Goal: Information Seeking & Learning: Learn about a topic

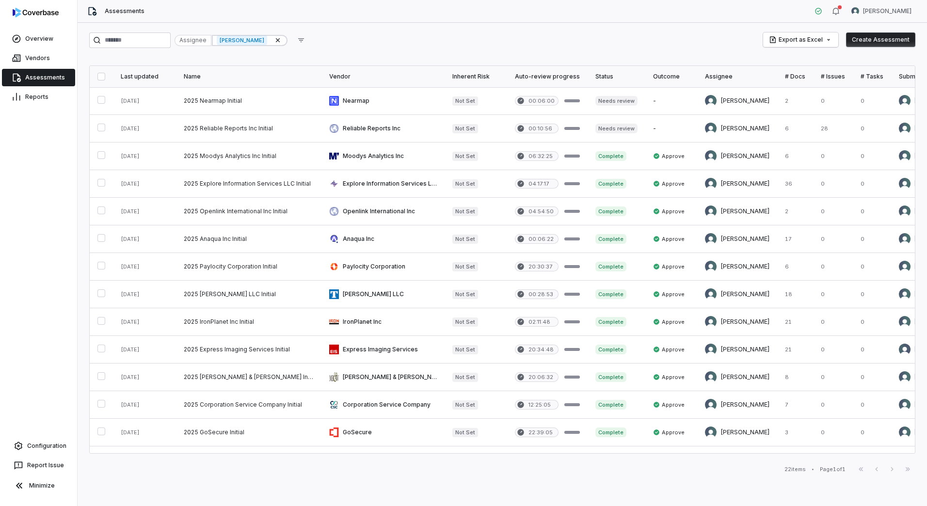
click at [282, 40] on icon at bounding box center [278, 40] width 8 height 8
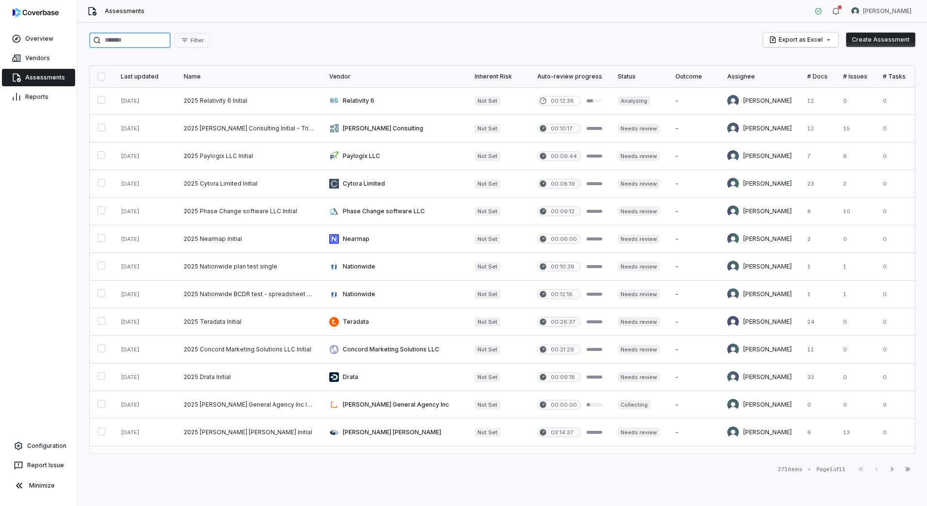
click at [138, 39] on input "search" at bounding box center [129, 40] width 81 height 16
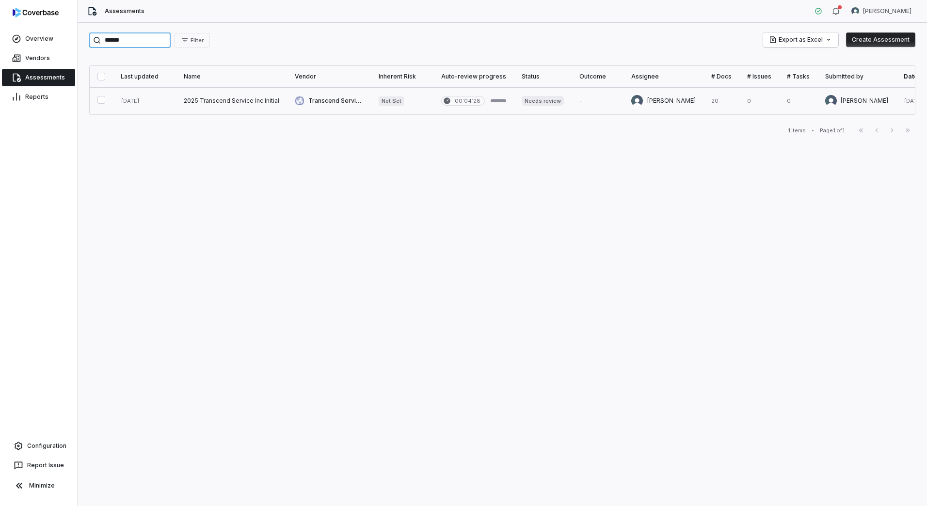
type input "******"
click at [208, 103] on link at bounding box center [231, 100] width 111 height 27
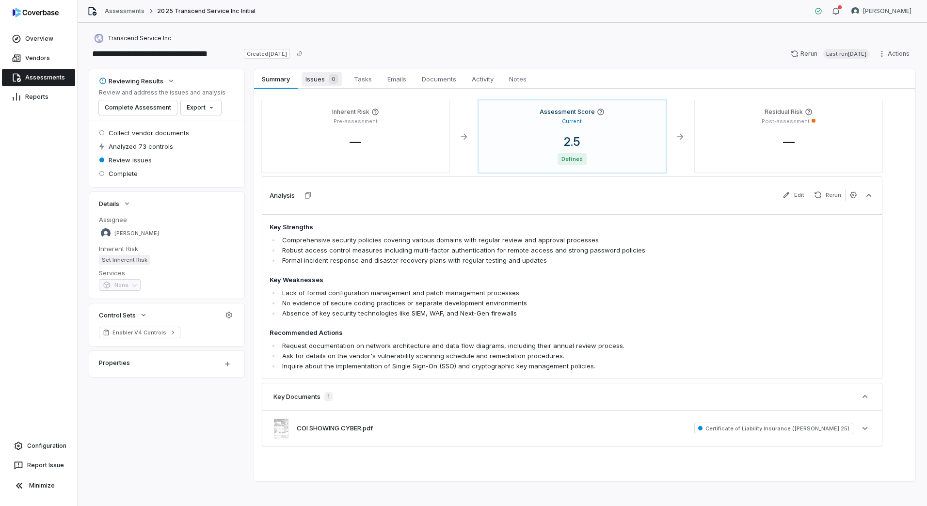
click at [315, 76] on span "Issues 0" at bounding box center [321, 79] width 41 height 14
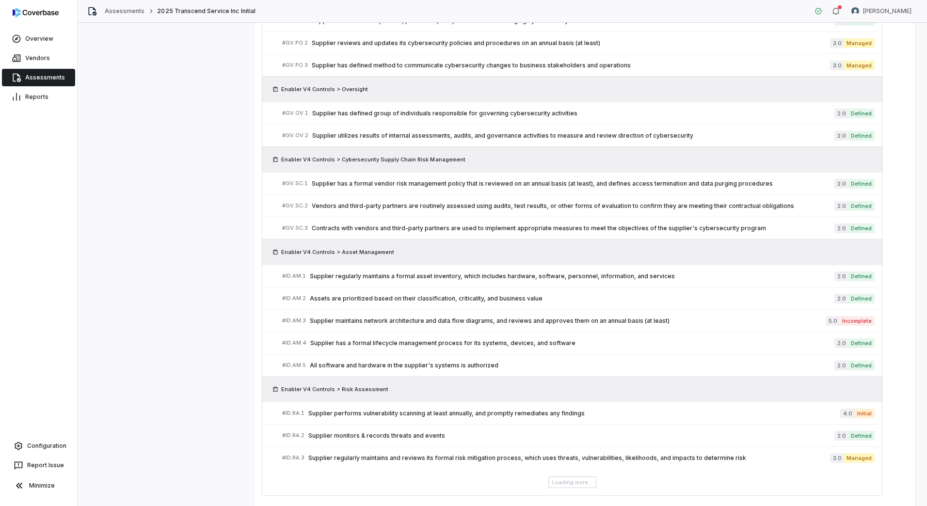
scroll to position [502, 0]
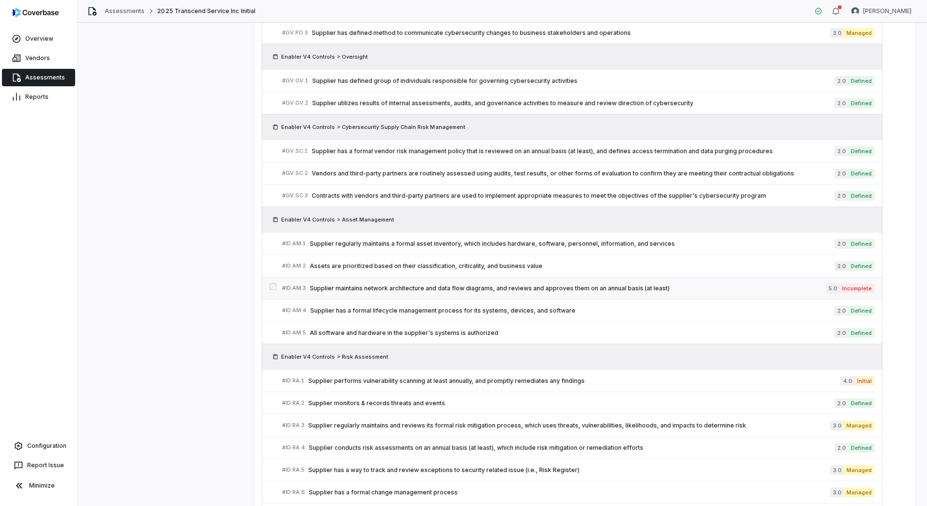
click at [457, 289] on span "Supplier maintains network architecture and data flow diagrams, and reviews and…" at bounding box center [568, 288] width 516 height 8
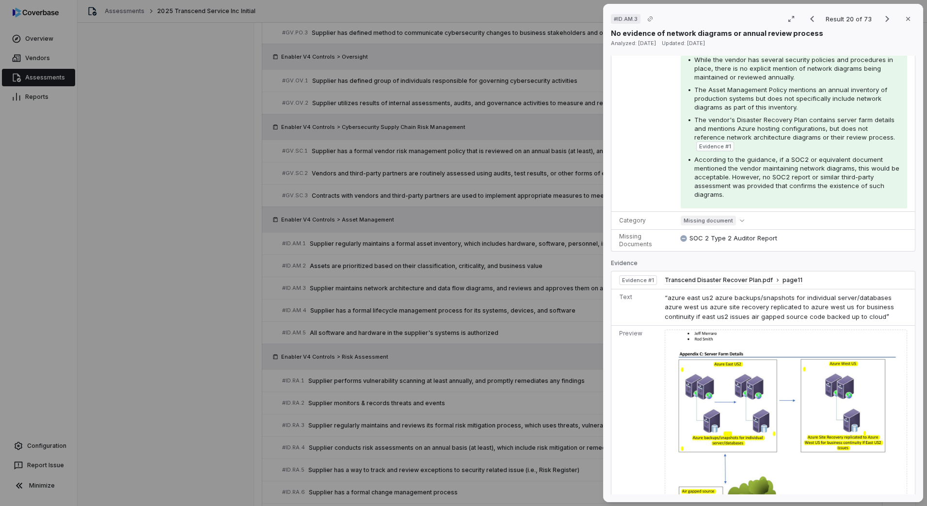
scroll to position [482, 0]
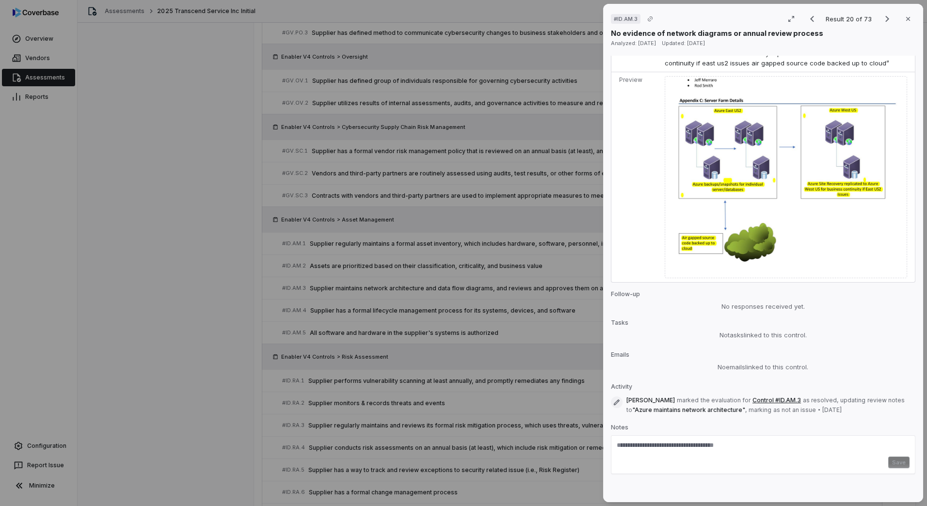
click at [485, 325] on div "# ID.AM.3 Result 20 of 73 Close No evidence of network diagrams or annual revie…" at bounding box center [463, 253] width 927 height 506
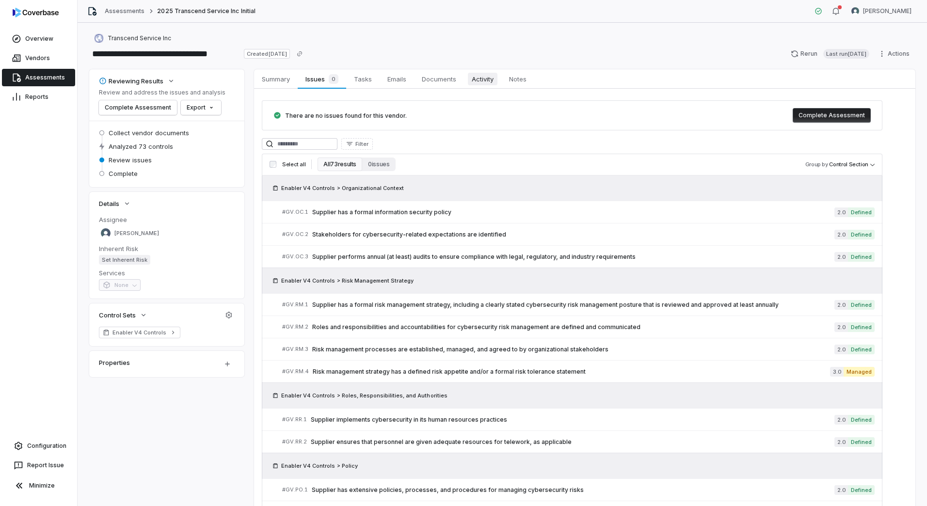
click at [483, 76] on span "Activity" at bounding box center [483, 79] width 30 height 13
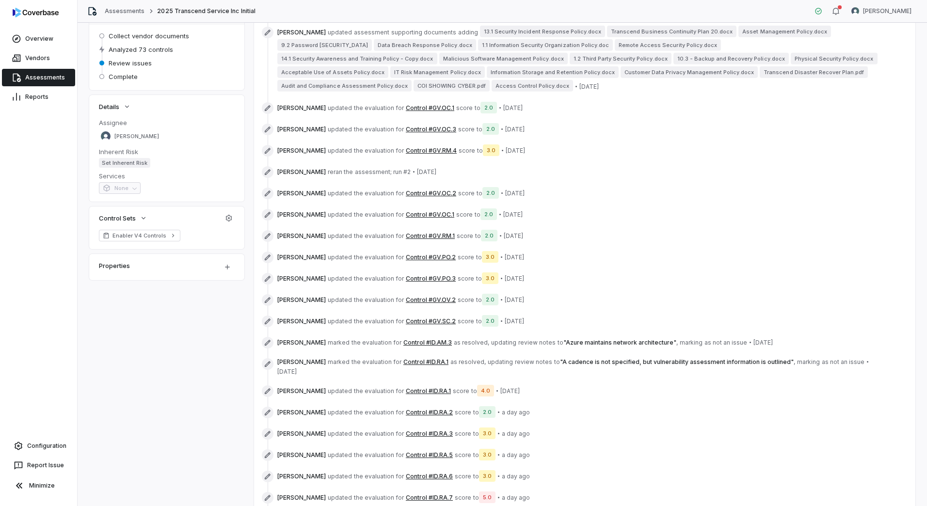
scroll to position [96, 0]
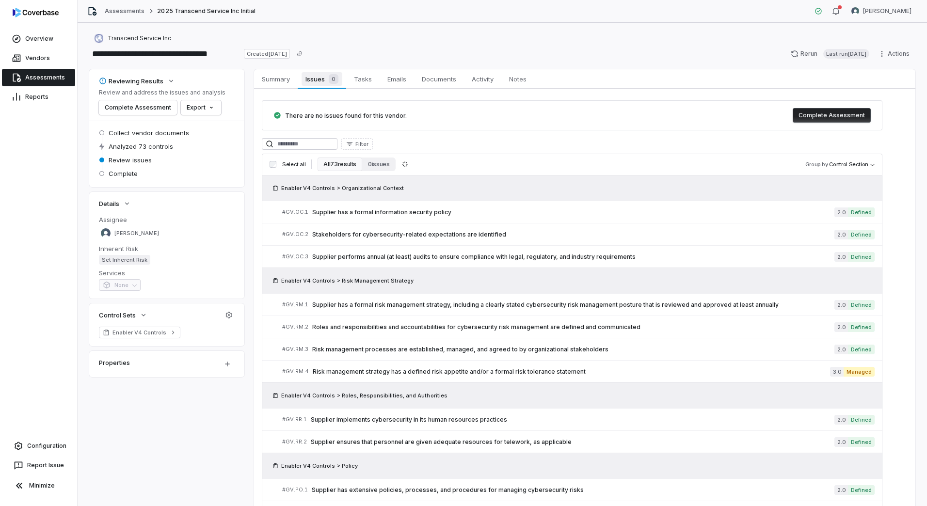
click at [328, 78] on div "0" at bounding box center [332, 79] width 14 height 10
click at [390, 215] on span "Supplier has a formal information security policy" at bounding box center [573, 212] width 522 height 8
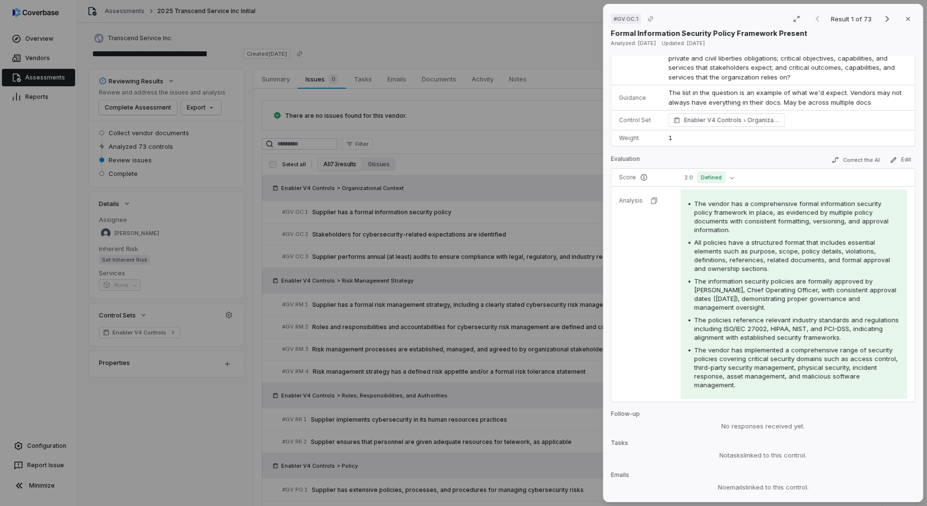
scroll to position [83, 0]
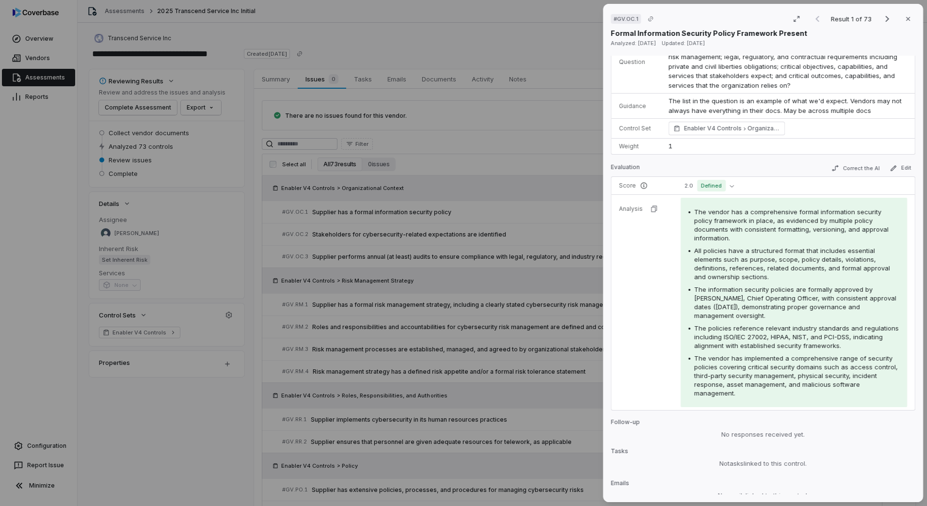
click at [709, 312] on span "The information security policies are formally approved by [PERSON_NAME], Chief…" at bounding box center [795, 302] width 202 height 34
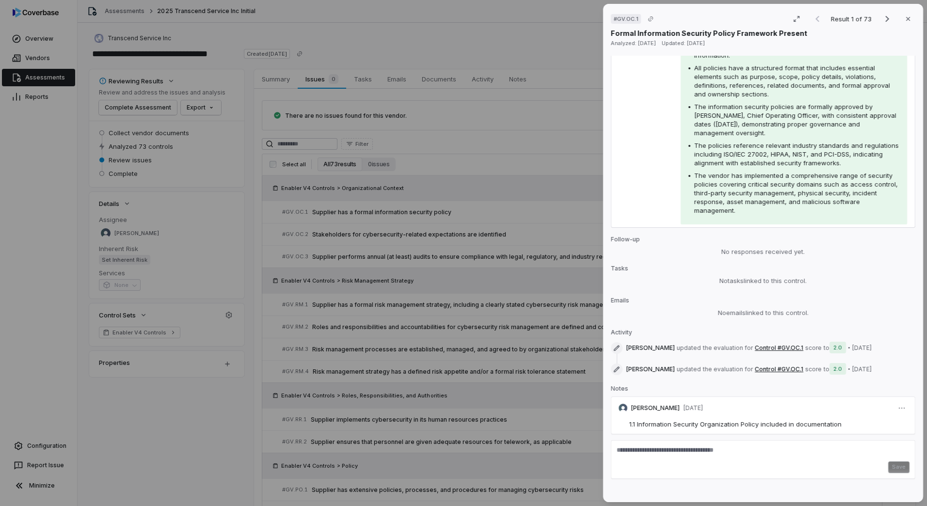
scroll to position [277, 0]
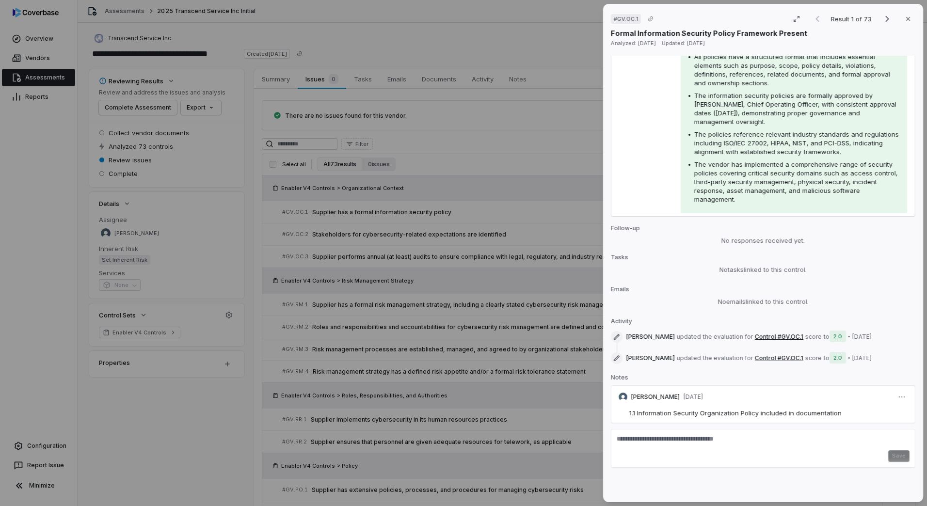
click at [470, 233] on div "# GV.OC.1 Result 1 of 73 Close Formal Information Security Policy Framework Pre…" at bounding box center [463, 253] width 927 height 506
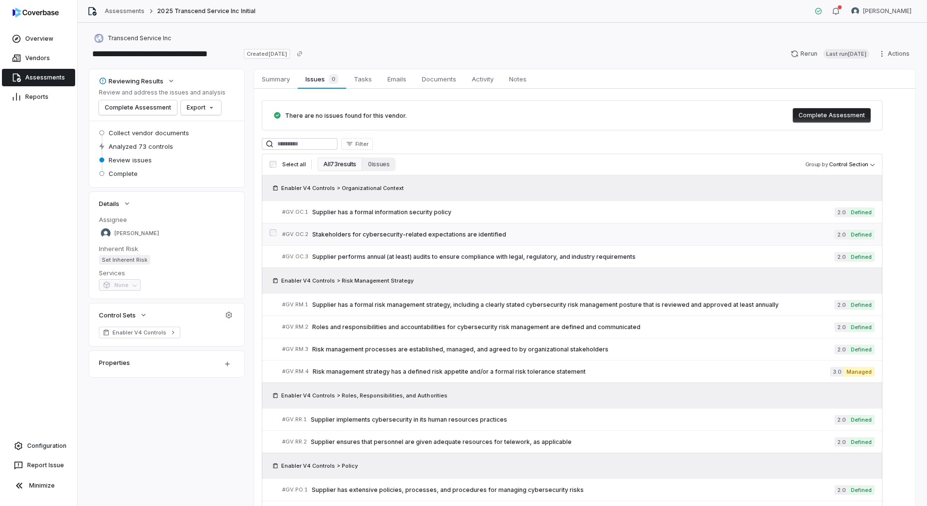
click at [438, 235] on span "Stakeholders for cybersecurity-related expectations are identified" at bounding box center [573, 235] width 522 height 8
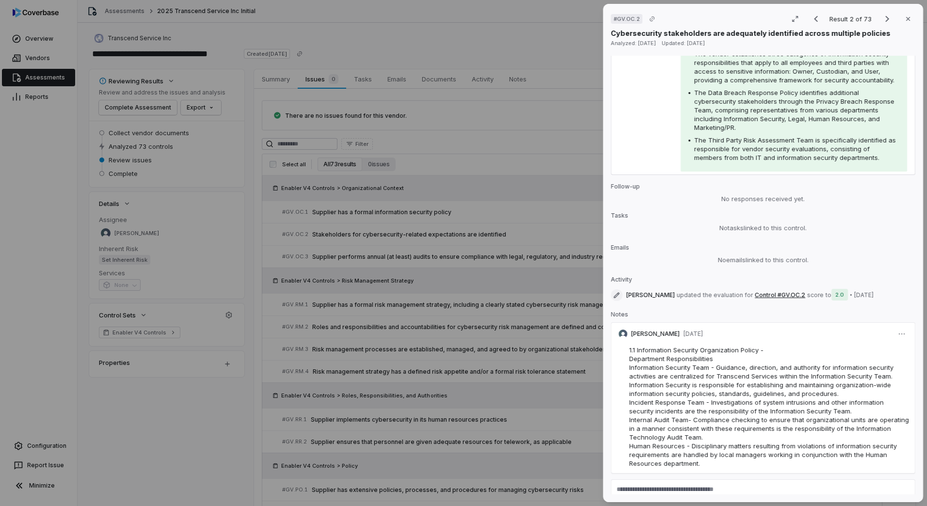
scroll to position [291, 0]
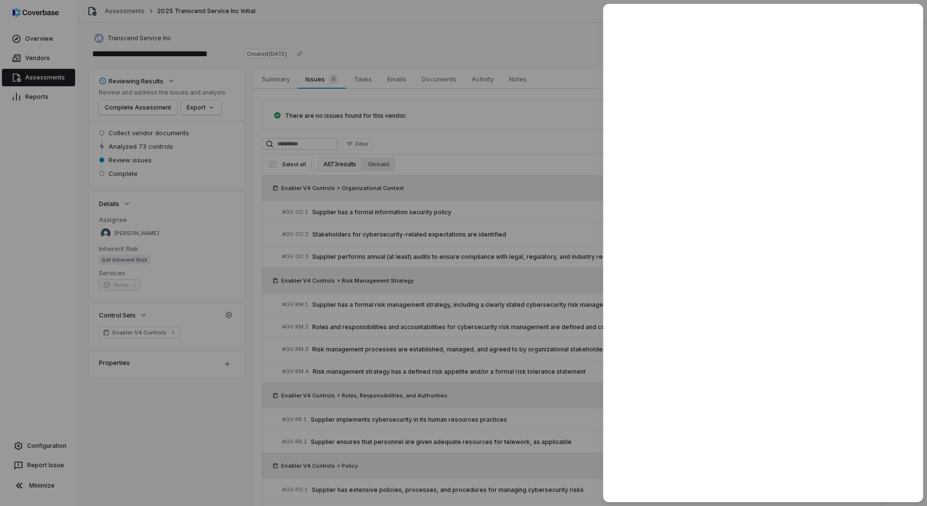
click at [479, 146] on div at bounding box center [463, 253] width 927 height 506
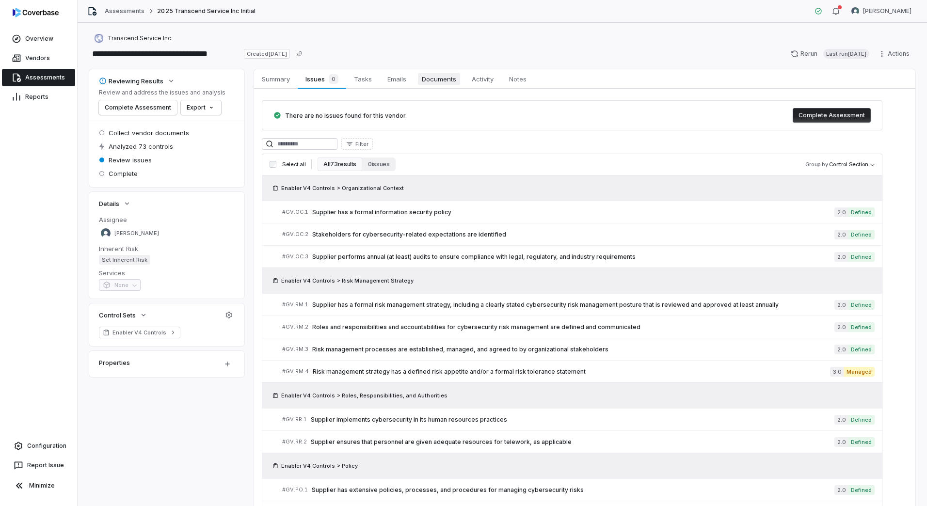
click at [436, 79] on span "Documents" at bounding box center [439, 79] width 42 height 13
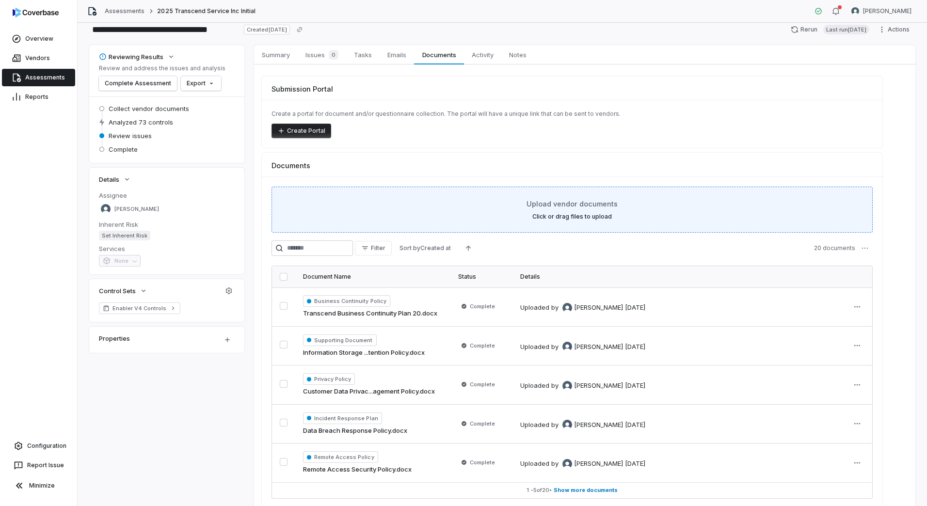
scroll to position [69, 0]
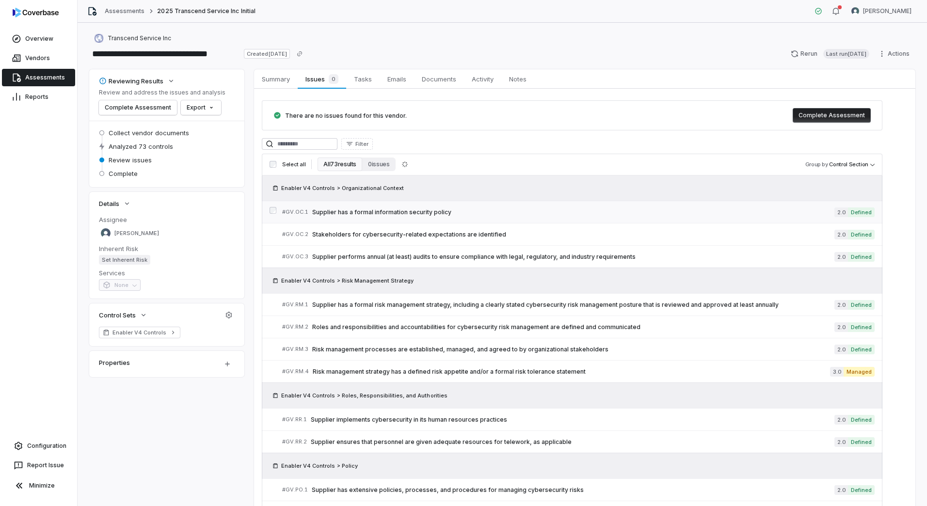
click at [432, 212] on span "Supplier has a formal information security policy" at bounding box center [573, 212] width 522 height 8
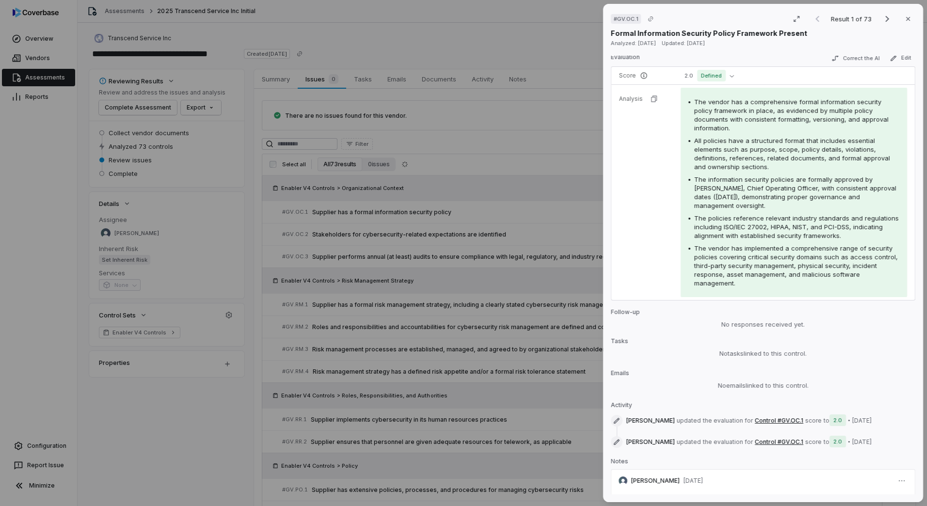
scroll to position [194, 0]
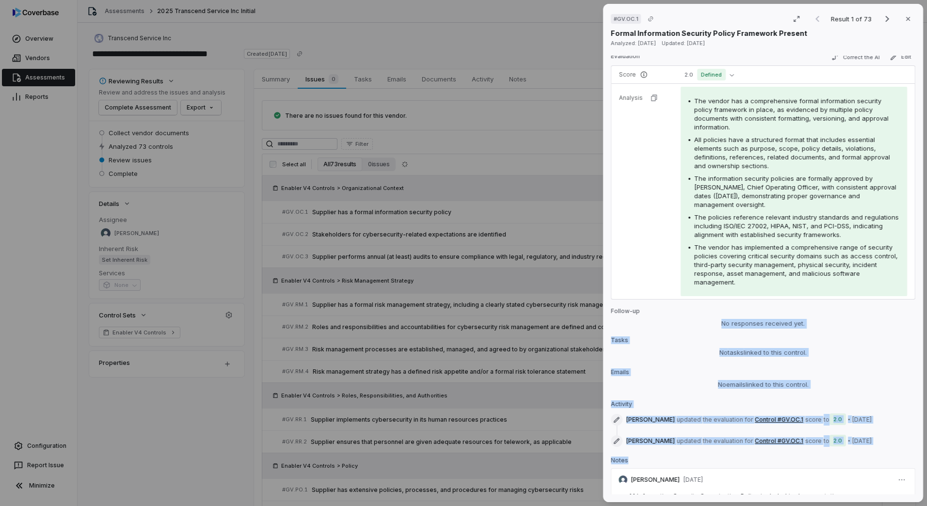
drag, startPoint x: 688, startPoint y: 323, endPoint x: 790, endPoint y: 461, distance: 171.2
click at [790, 461] on div "No issue found Mark as issue Control Expectation Supplier has a formal informat…" at bounding box center [763, 275] width 304 height 439
drag, startPoint x: 790, startPoint y: 461, endPoint x: 734, endPoint y: 360, distance: 115.2
click at [734, 360] on div "No tasks linked to this control." at bounding box center [763, 354] width 304 height 13
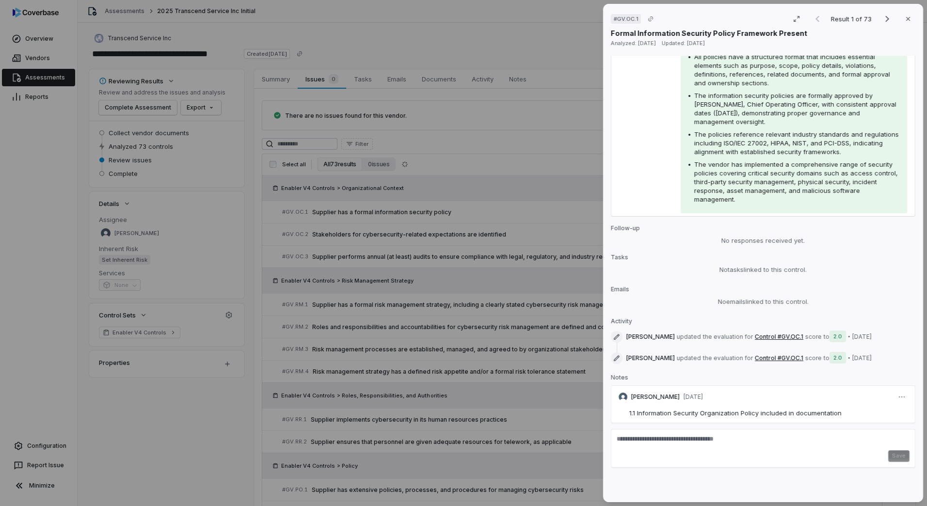
scroll to position [0, 0]
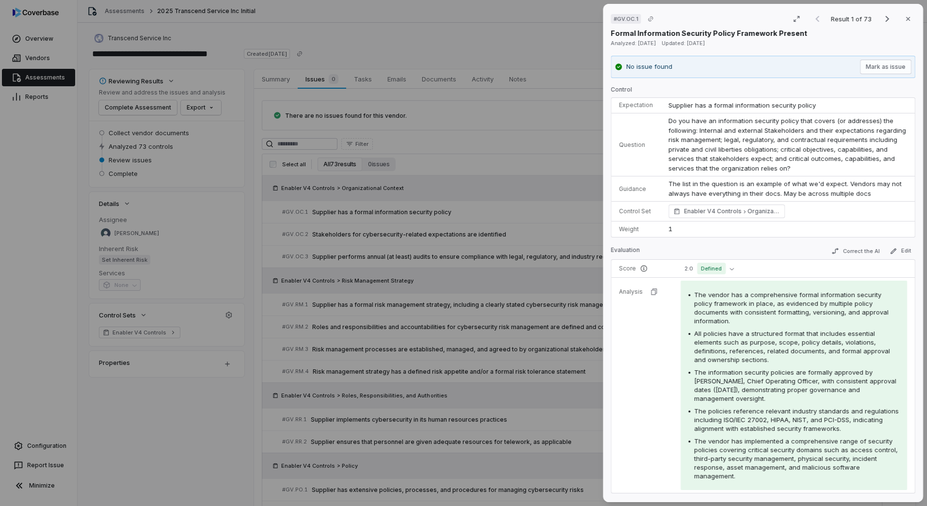
click at [497, 378] on div "# GV.OC.1 Result 1 of 73 Close Formal Information Security Policy Framework Pre…" at bounding box center [463, 253] width 927 height 506
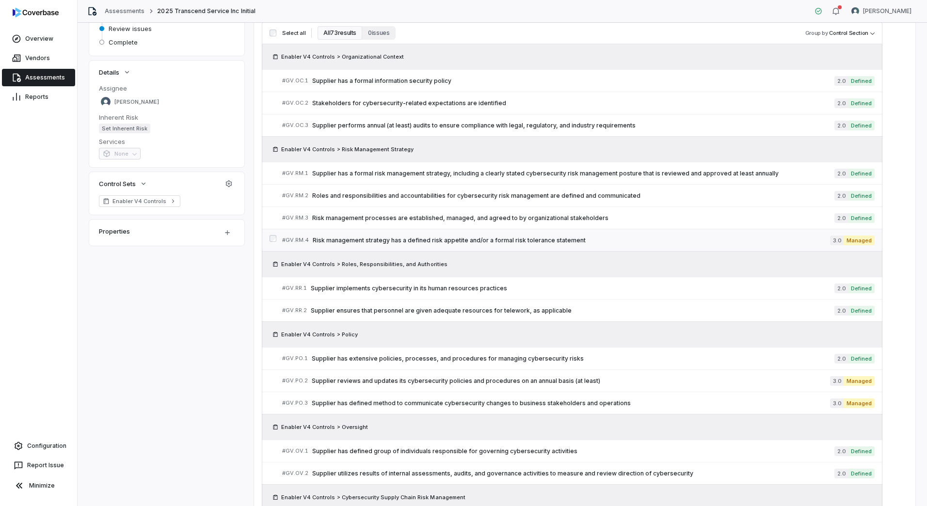
scroll to position [242, 0]
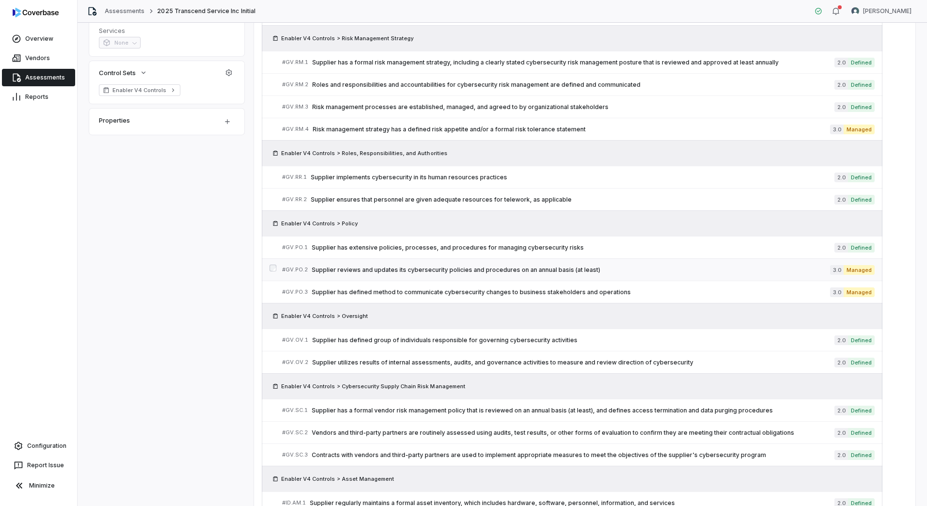
click at [417, 267] on span "Supplier reviews and updates its cybersecurity policies and procedures on an an…" at bounding box center [571, 270] width 518 height 8
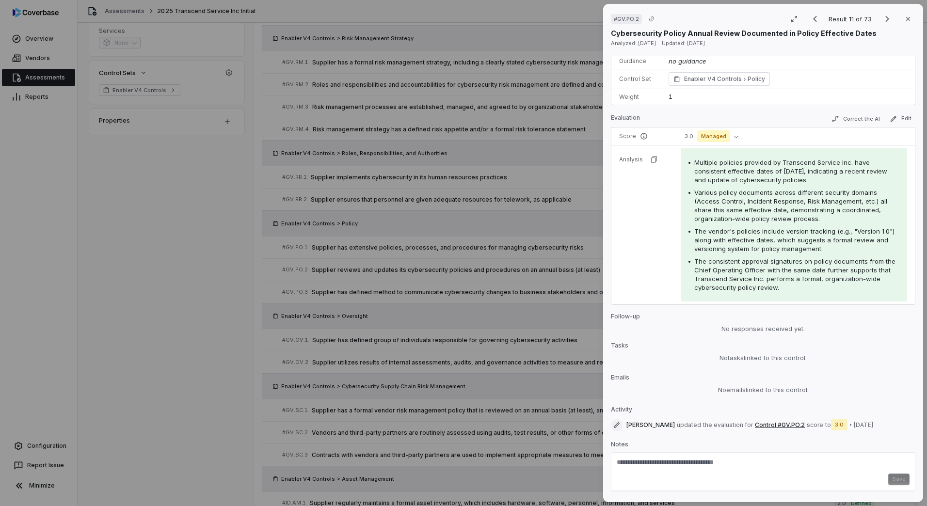
scroll to position [97, 0]
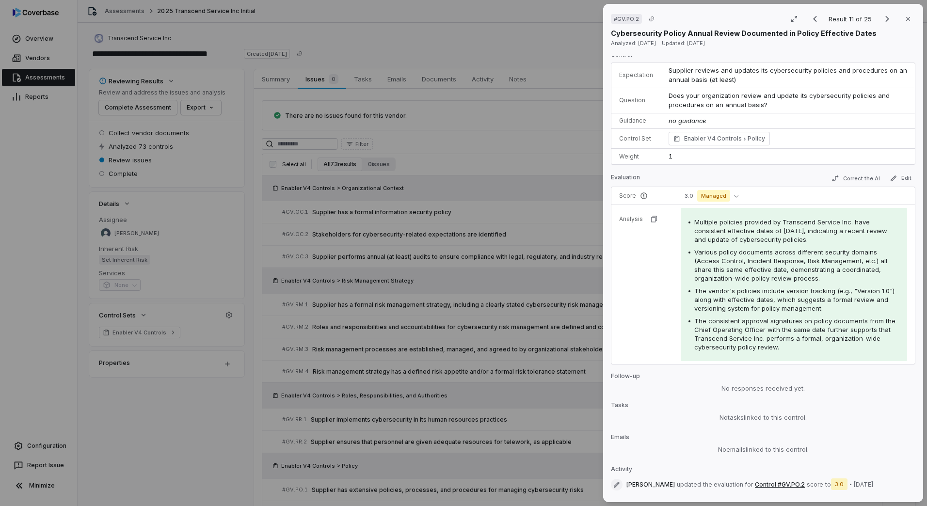
scroll to position [118, 0]
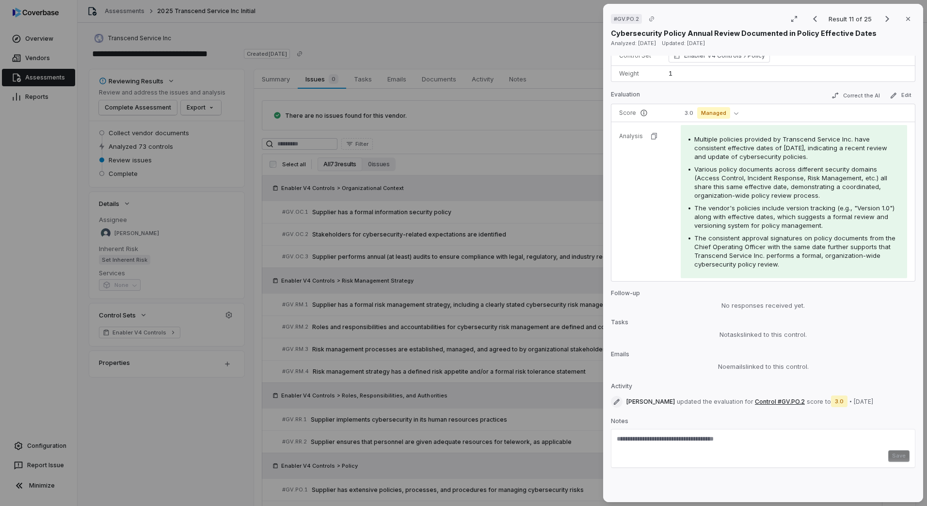
click at [433, 78] on div "# GV.PO.2 Result 11 of 25 Close Cybersecurity Policy Annual Review Documented i…" at bounding box center [463, 253] width 927 height 506
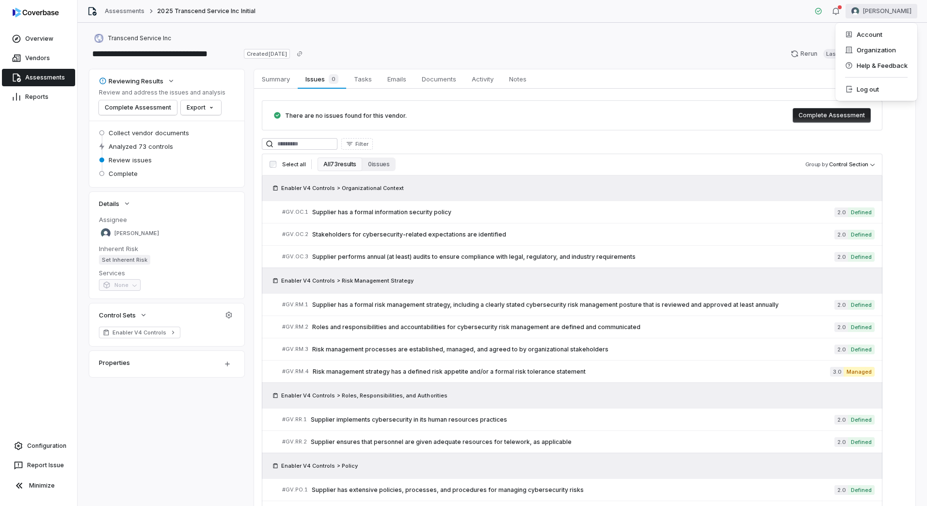
click at [860, 10] on html "**********" at bounding box center [463, 253] width 927 height 506
click at [860, 92] on div "Log out" at bounding box center [876, 89] width 74 height 16
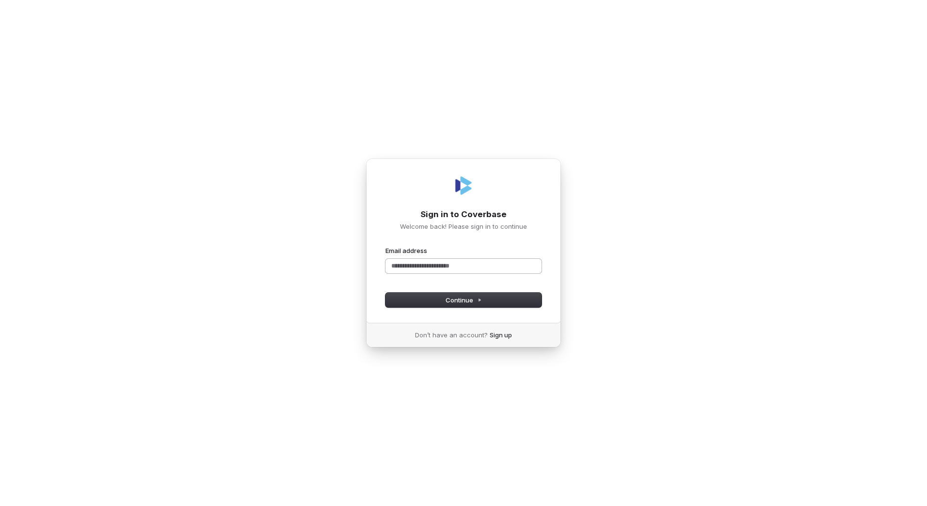
click at [432, 258] on div "Email address" at bounding box center [463, 261] width 156 height 31
click at [426, 268] on input "Email address" at bounding box center [463, 266] width 156 height 15
click at [385, 246] on button "submit" at bounding box center [385, 246] width 0 height 0
type input "**********"
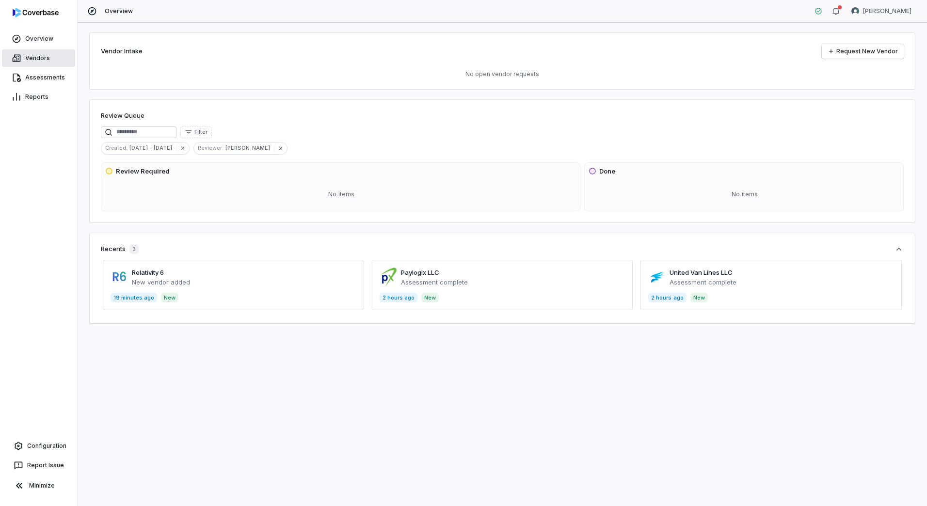
click at [41, 62] on link "Vendors" at bounding box center [38, 57] width 73 height 17
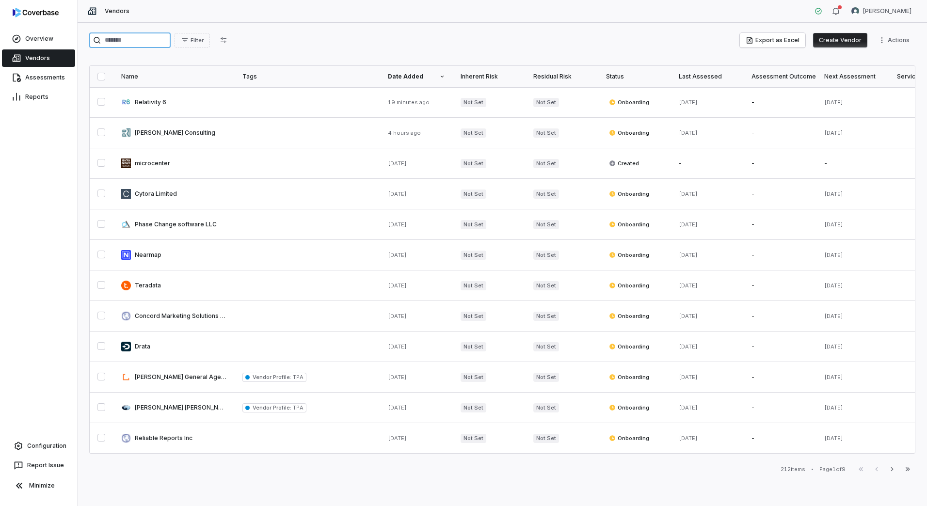
click at [152, 41] on input "search" at bounding box center [129, 40] width 81 height 16
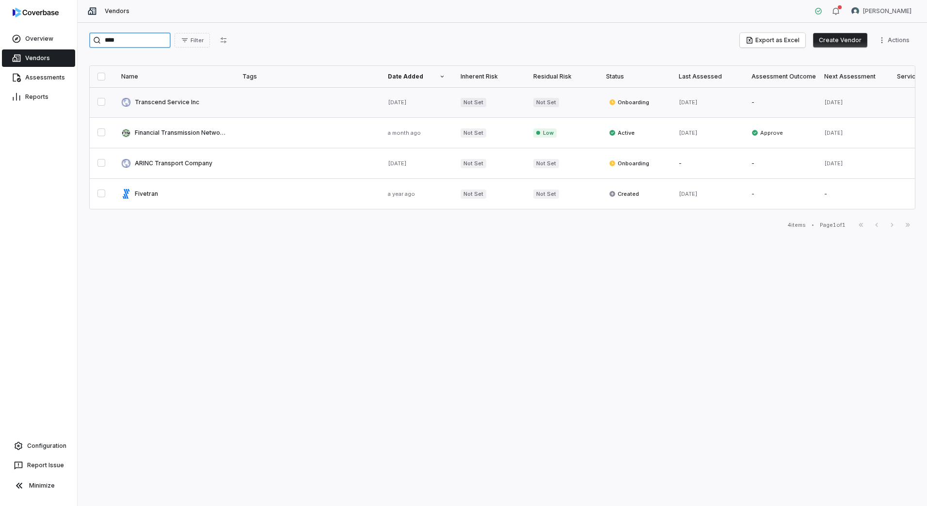
type input "****"
click at [150, 103] on link at bounding box center [173, 102] width 121 height 30
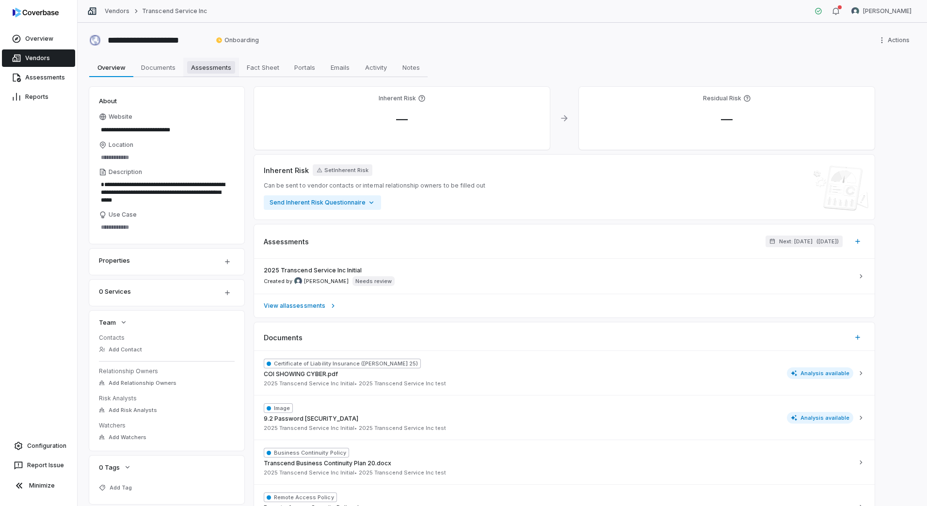
click at [211, 68] on span "Assessments" at bounding box center [211, 67] width 48 height 13
type textarea "*"
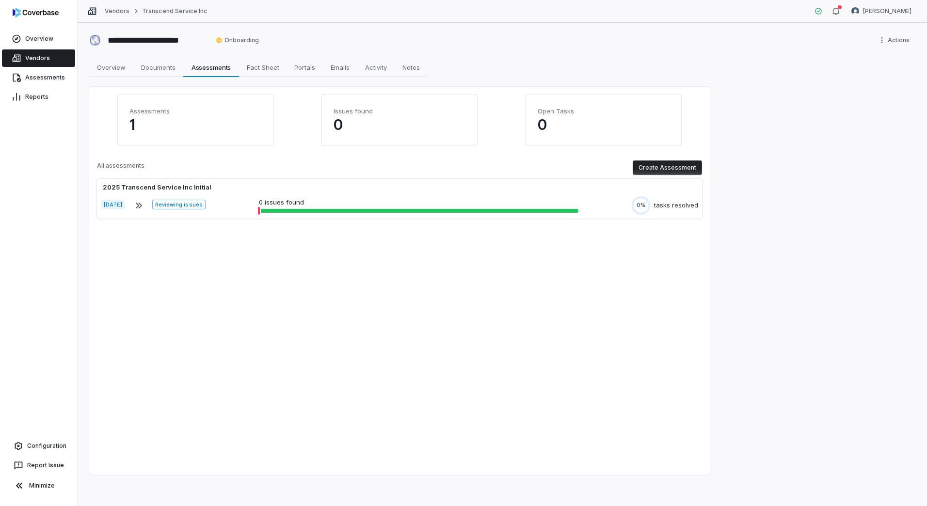
click at [153, 122] on p "1" at bounding box center [195, 124] width 132 height 17
click at [130, 125] on p "1" at bounding box center [195, 124] width 132 height 17
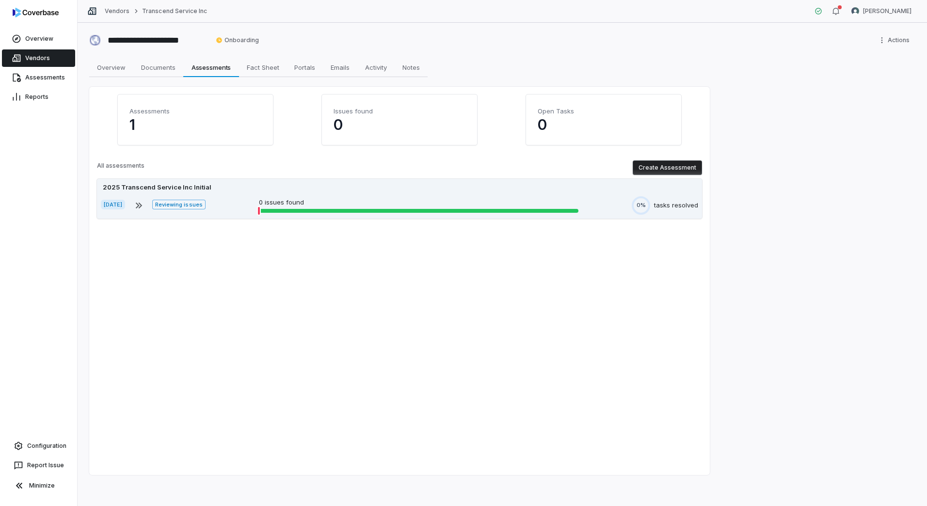
click at [392, 204] on p "0 issues found" at bounding box center [418, 203] width 319 height 10
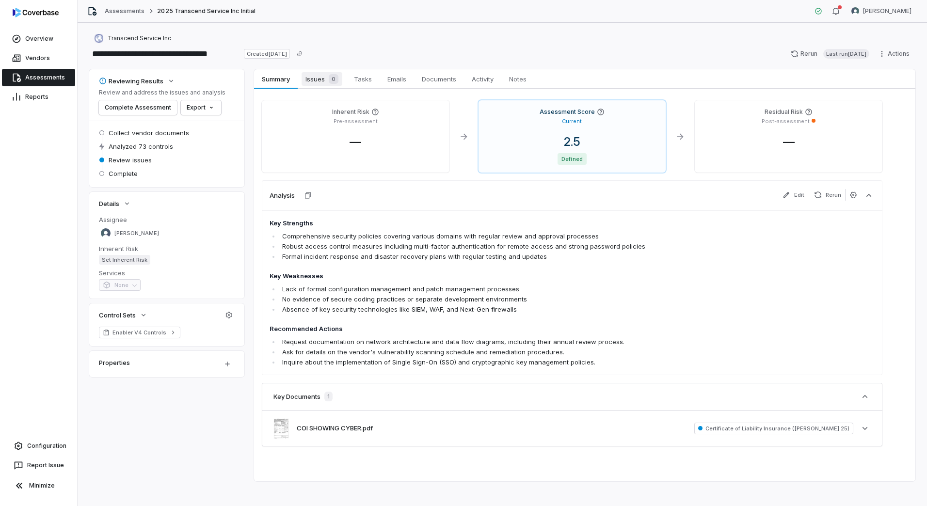
click at [330, 79] on span "0" at bounding box center [334, 79] width 10 height 10
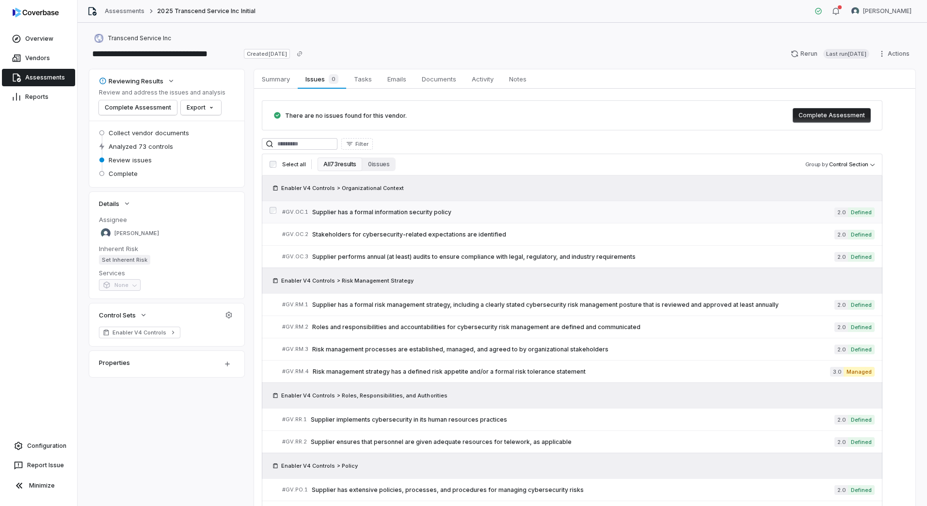
click at [411, 208] on span "Supplier has a formal information security policy" at bounding box center [573, 212] width 522 height 8
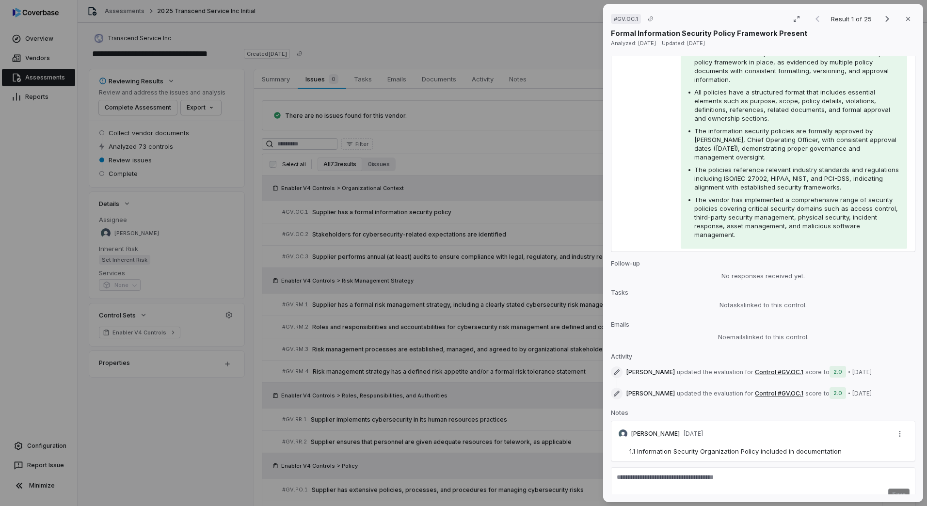
scroll to position [242, 0]
click at [234, 171] on div "# GV.OC.1 Result 1 of 25 Close Formal Information Security Policy Framework Pre…" at bounding box center [463, 253] width 927 height 506
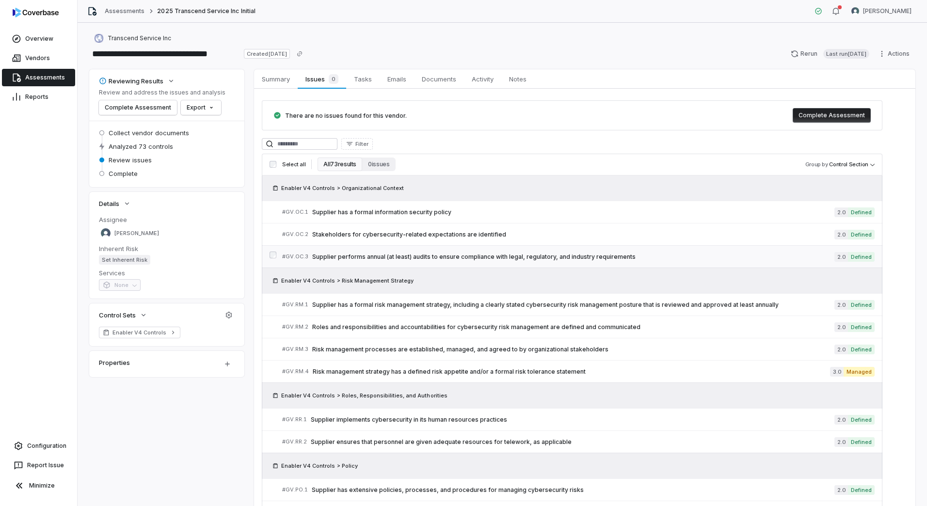
click at [460, 258] on span "Supplier performs annual (at least) audits to ensure compliance with legal, reg…" at bounding box center [573, 257] width 522 height 8
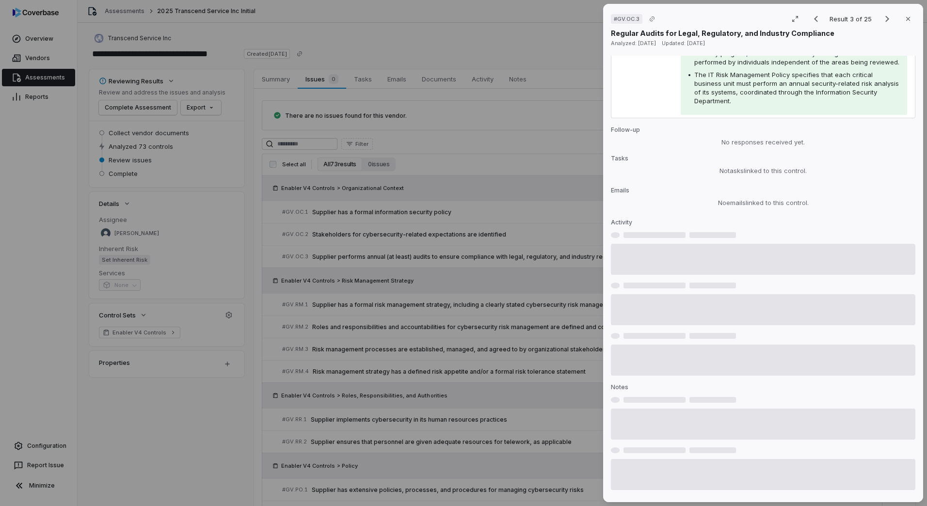
scroll to position [265, 0]
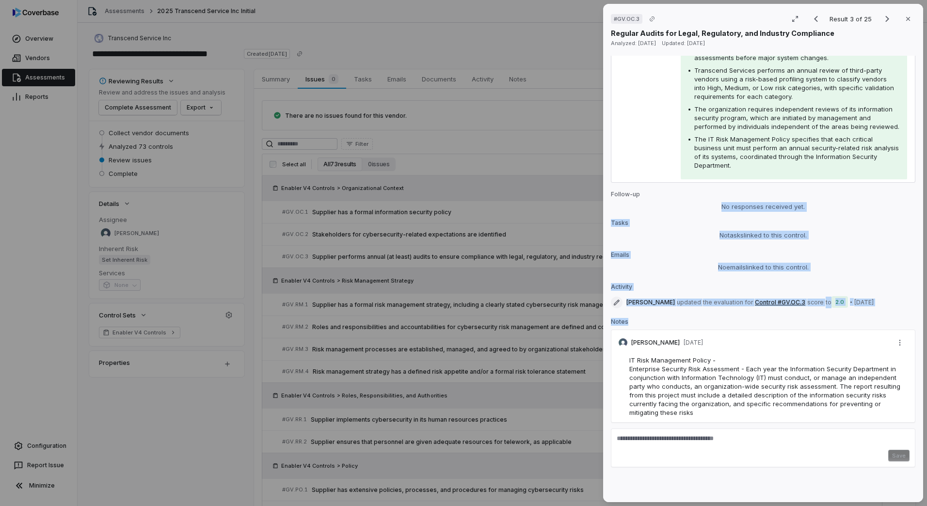
drag, startPoint x: 705, startPoint y: 199, endPoint x: 732, endPoint y: 278, distance: 82.9
click at [732, 278] on div "No issue found Mark as issue Control Expectation Supplier performs annual (at l…" at bounding box center [763, 275] width 304 height 439
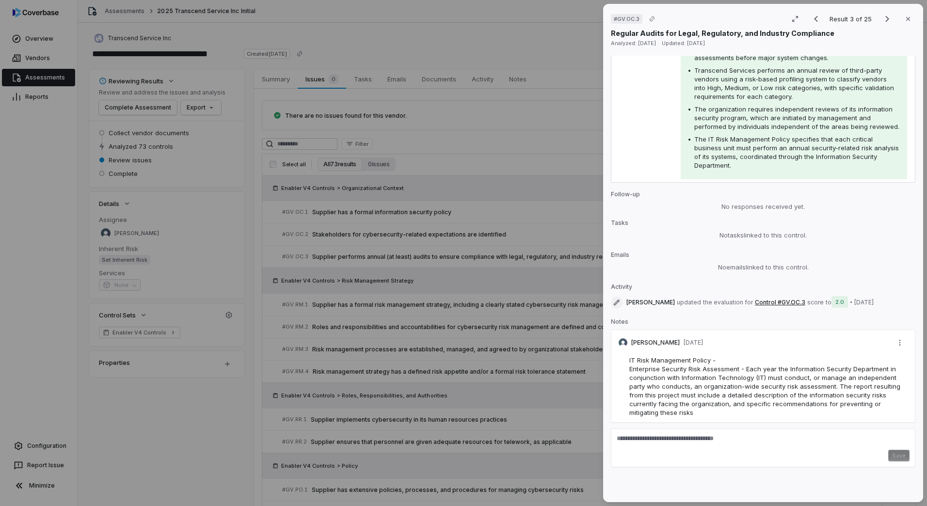
drag, startPoint x: 732, startPoint y: 278, endPoint x: 739, endPoint y: 391, distance: 113.1
click at [739, 391] on div "IT Risk Management Policy - Enterprise Security Risk Assessment - Each year the…" at bounding box center [769, 386] width 280 height 61
click at [425, 335] on div "# GV.OC.3 Result 3 of 25 Close Regular Audits for Legal, Regulatory, and Indust…" at bounding box center [463, 253] width 927 height 506
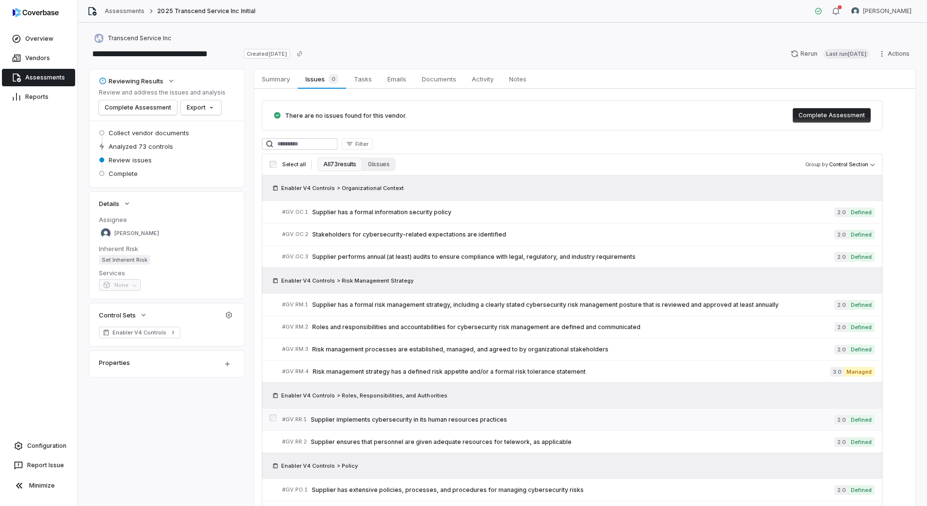
click at [446, 419] on span "Supplier implements cybersecurity in its human resources practices" at bounding box center [572, 420] width 523 height 8
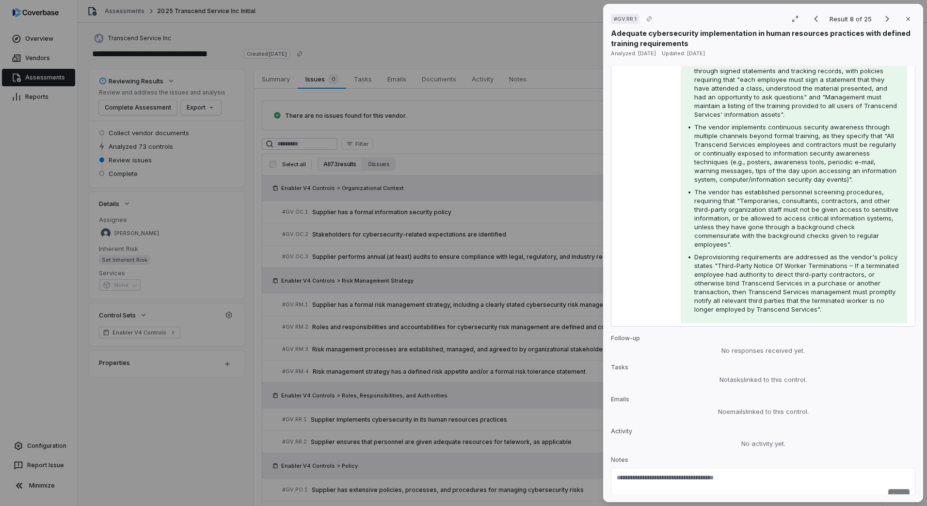
scroll to position [330, 0]
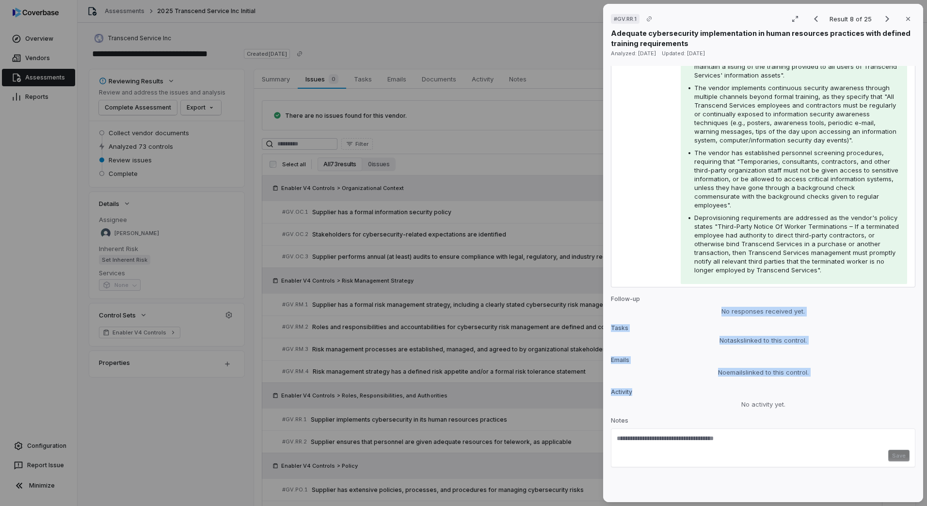
drag, startPoint x: 734, startPoint y: 386, endPoint x: 646, endPoint y: 198, distance: 207.5
click at [646, 198] on div "No issue found Mark as issue Control Expectation Supplier implements cybersecur…" at bounding box center [763, 280] width 304 height 429
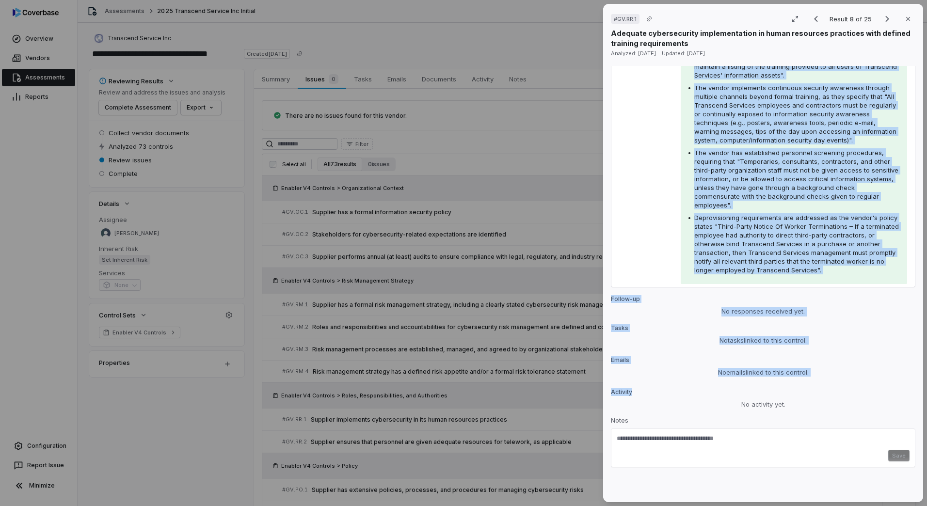
click at [736, 368] on span "No emails linked to this control." at bounding box center [763, 372] width 91 height 9
click at [738, 399] on p "Activity" at bounding box center [763, 394] width 304 height 12
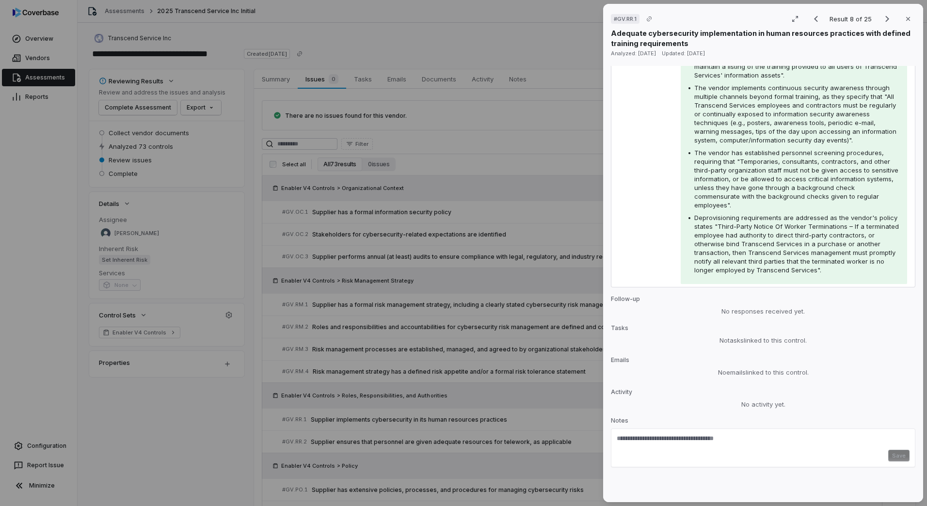
click at [743, 420] on p "Notes" at bounding box center [763, 423] width 304 height 12
click at [734, 456] on div "Save" at bounding box center [762, 456] width 293 height 12
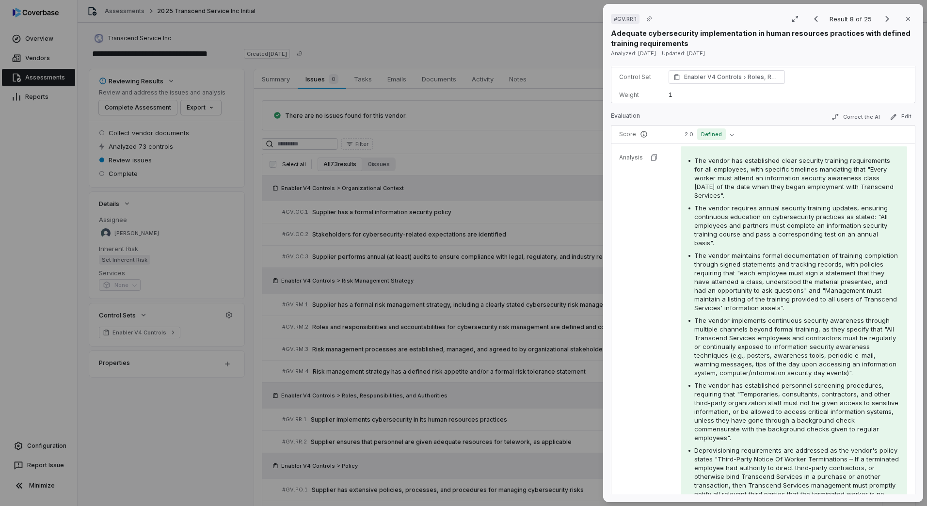
scroll to position [88, 0]
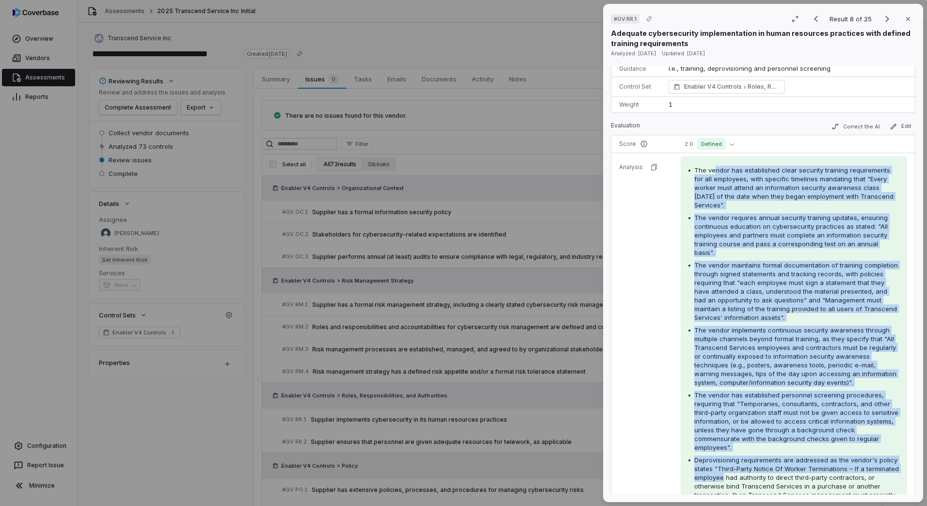
drag, startPoint x: 718, startPoint y: 204, endPoint x: 756, endPoint y: 475, distance: 274.1
click at [756, 475] on div "The vendor has established clear security training requirements for all employe…" at bounding box center [793, 341] width 211 height 351
drag, startPoint x: 756, startPoint y: 475, endPoint x: 735, endPoint y: 388, distance: 89.9
click at [735, 388] on div "The vendor has established clear security training requirements for all employe…" at bounding box center [793, 341] width 211 height 351
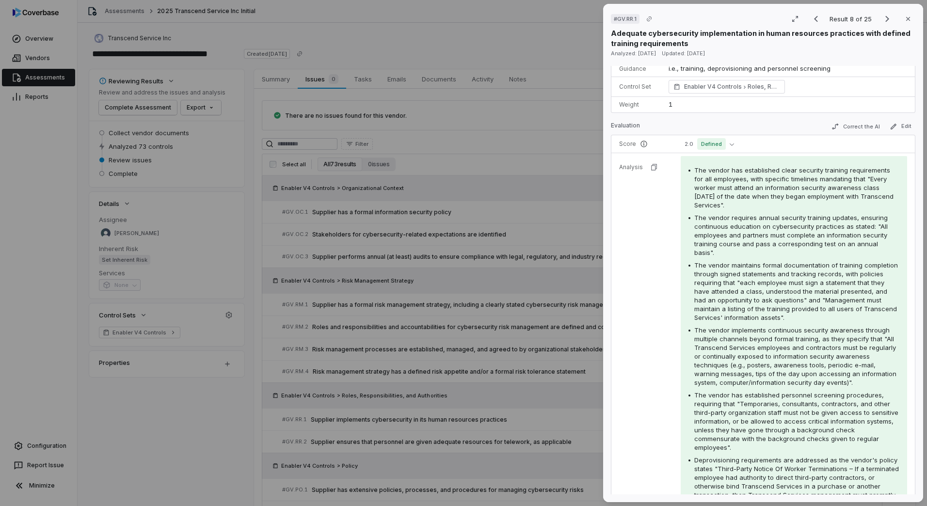
click at [533, 325] on div "# GV.RR.1 Result 8 of 25 Close Adequate cybersecurity implementation in human r…" at bounding box center [463, 253] width 927 height 506
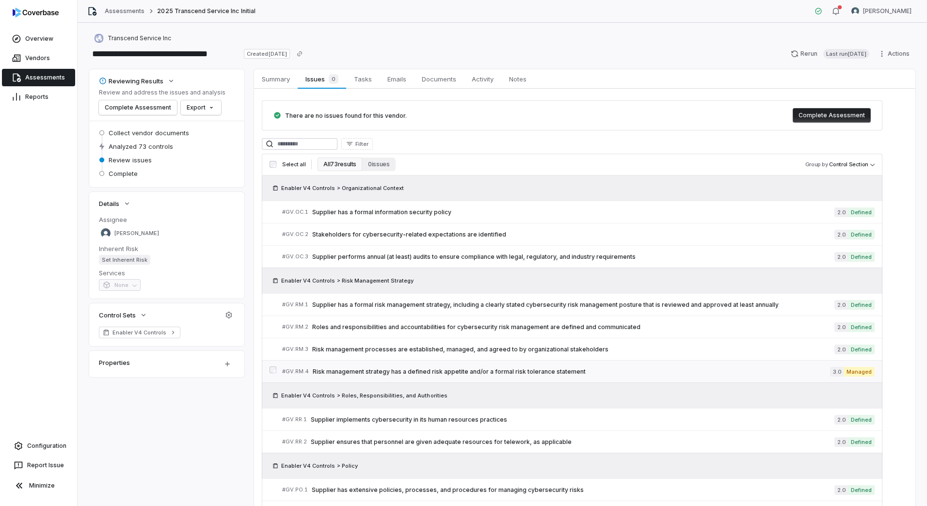
click at [498, 369] on span "Risk management strategy has a defined risk appetite and/or a formal risk toler…" at bounding box center [571, 372] width 517 height 8
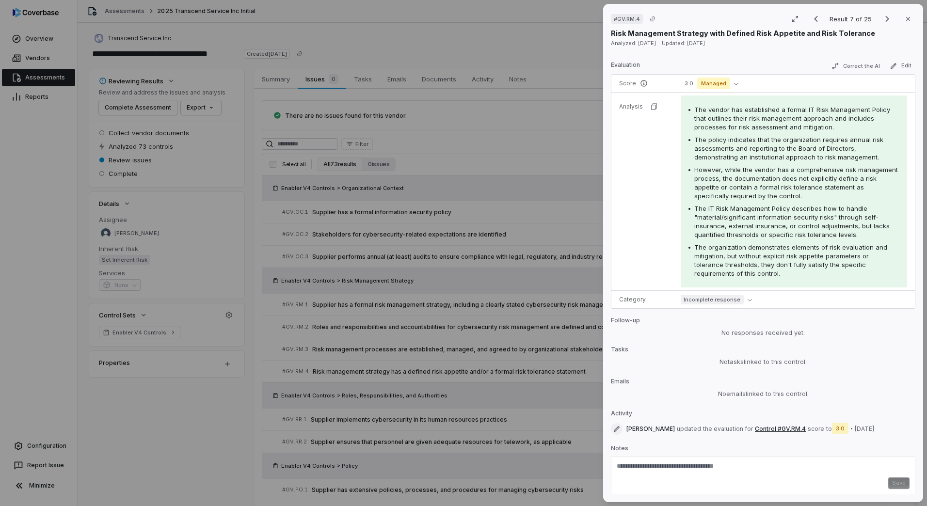
scroll to position [174, 0]
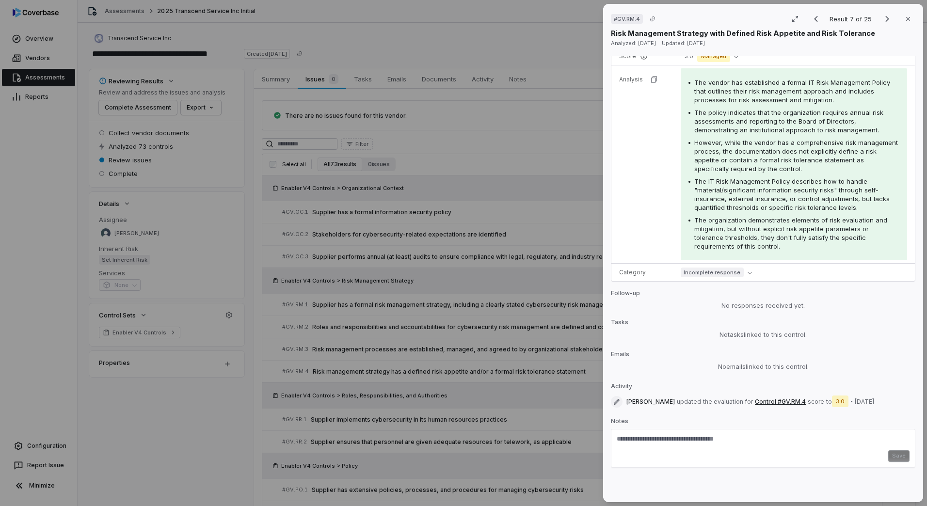
click at [539, 366] on div "# GV.RM.4 Result 7 of 25 Close Risk Management Strategy with Defined Risk Appet…" at bounding box center [463, 253] width 927 height 506
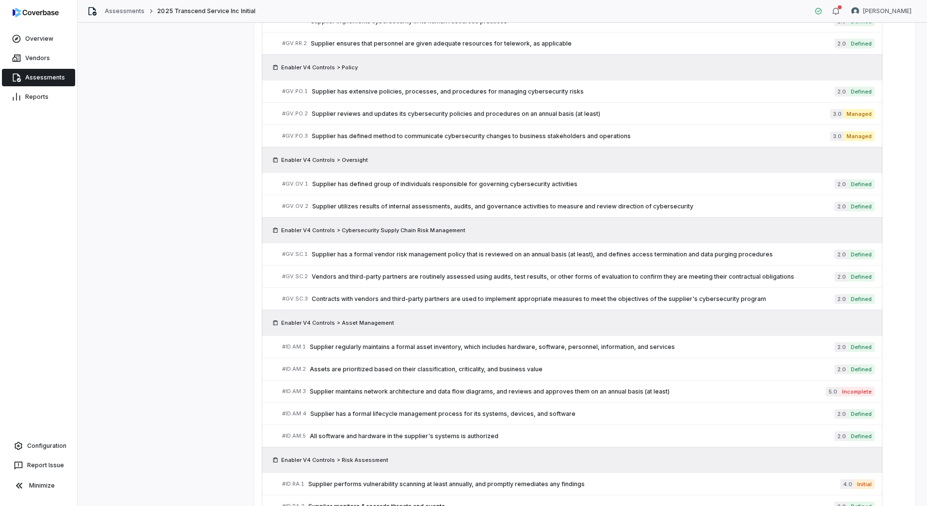
scroll to position [436, 0]
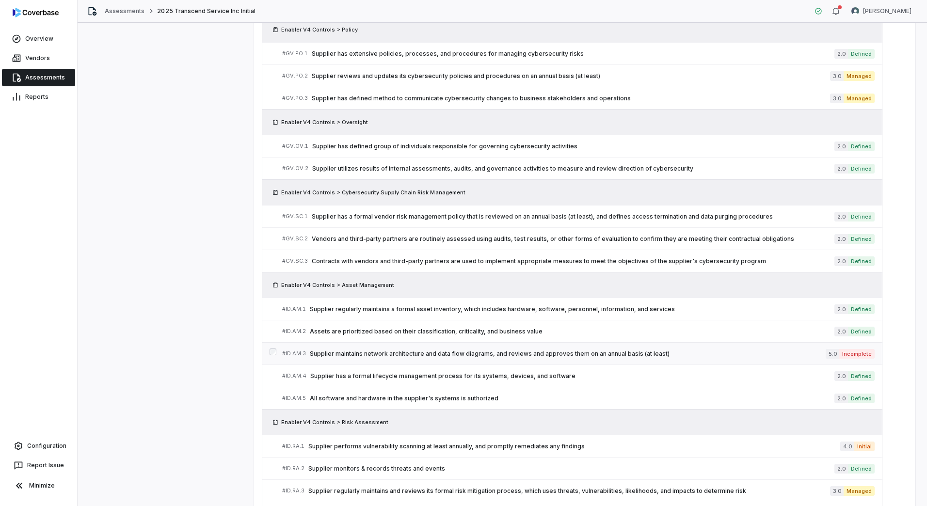
click at [558, 353] on span "Supplier maintains network architecture and data flow diagrams, and reviews and…" at bounding box center [568, 354] width 516 height 8
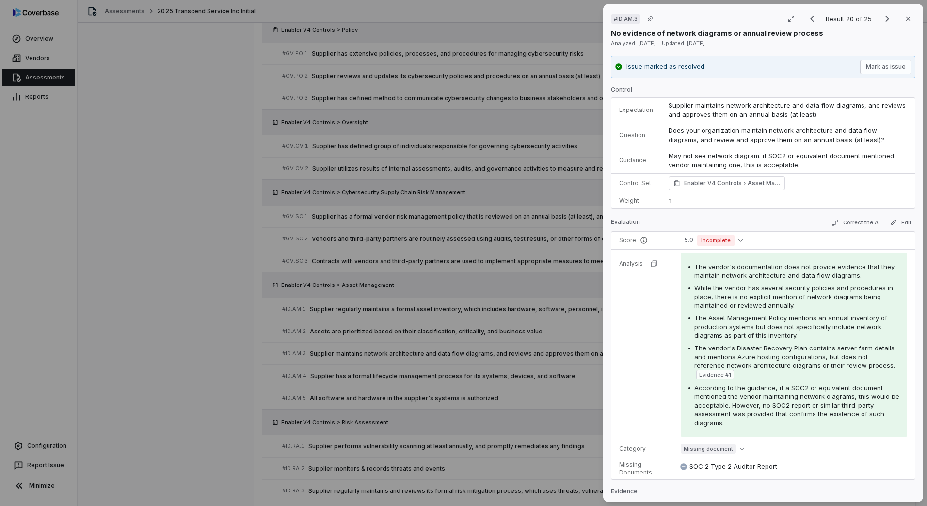
scroll to position [194, 0]
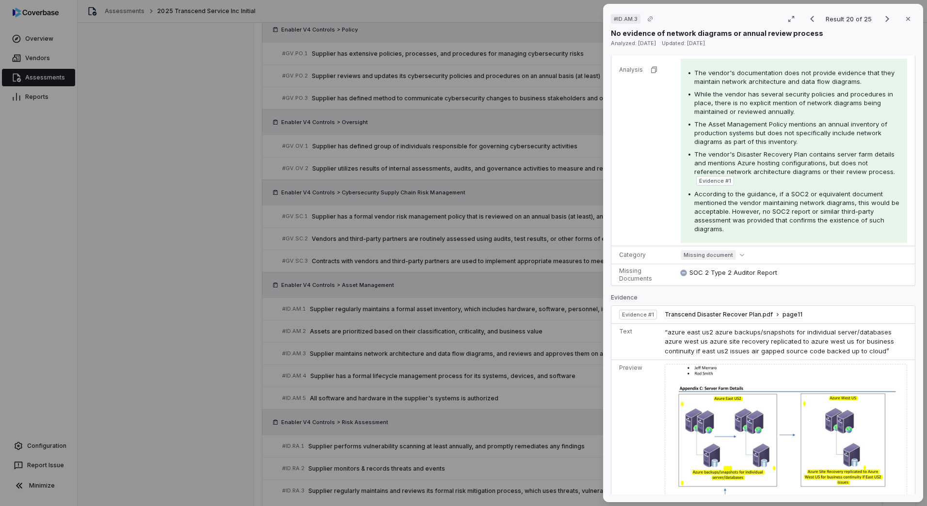
click at [435, 412] on div "# ID.AM.3 Result 20 of 25 Close No evidence of network diagrams or annual revie…" at bounding box center [463, 253] width 927 height 506
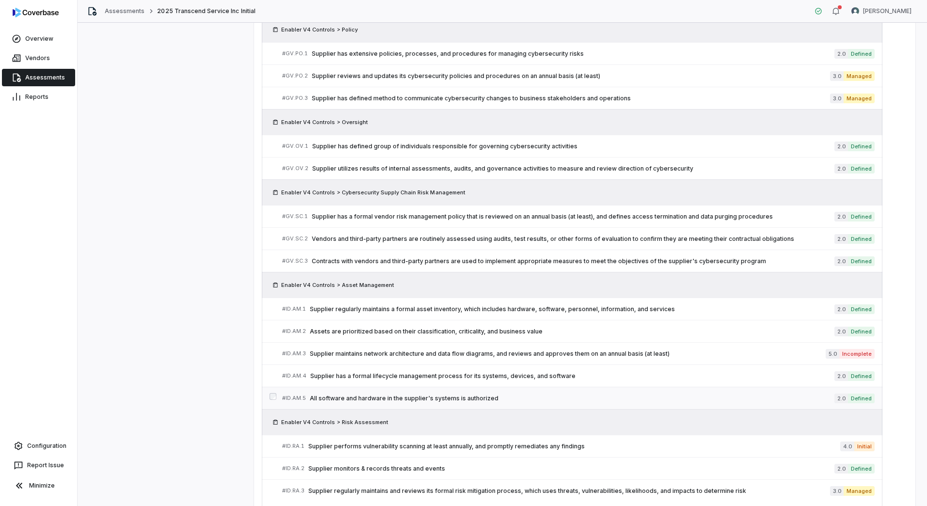
click at [448, 393] on div "# ID.AM.5 All software and hardware in the supplier's systems is authorized" at bounding box center [558, 398] width 552 height 10
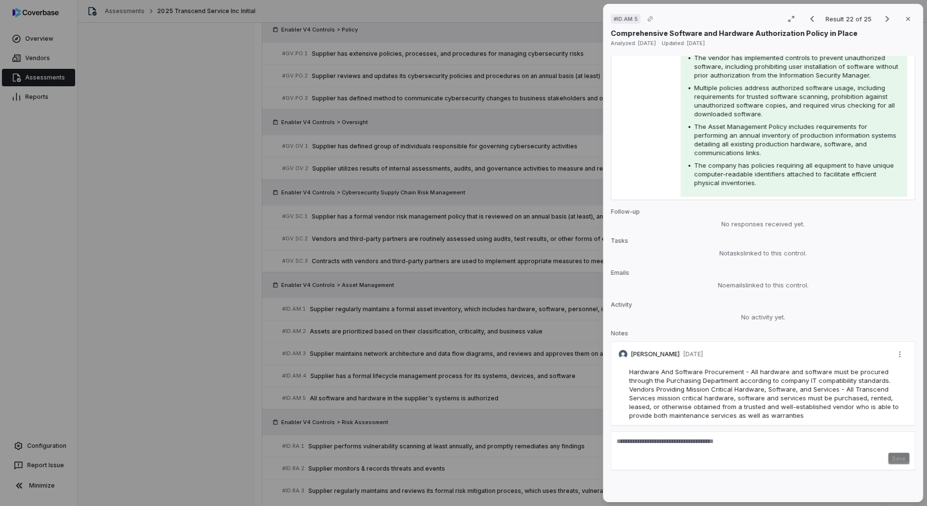
scroll to position [261, 0]
click at [461, 301] on div "# ID.AM.5 Result 22 of 25 Close Comprehensive Software and Hardware Authorizati…" at bounding box center [463, 253] width 927 height 506
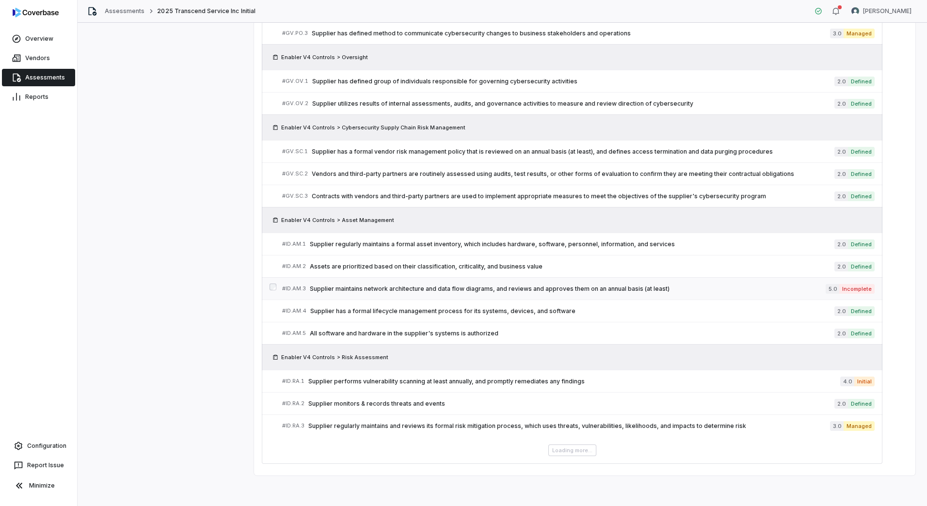
scroll to position [502, 0]
click at [462, 377] on span "Supplier performs vulnerability scanning at least annually, and promptly remedi…" at bounding box center [574, 381] width 532 height 8
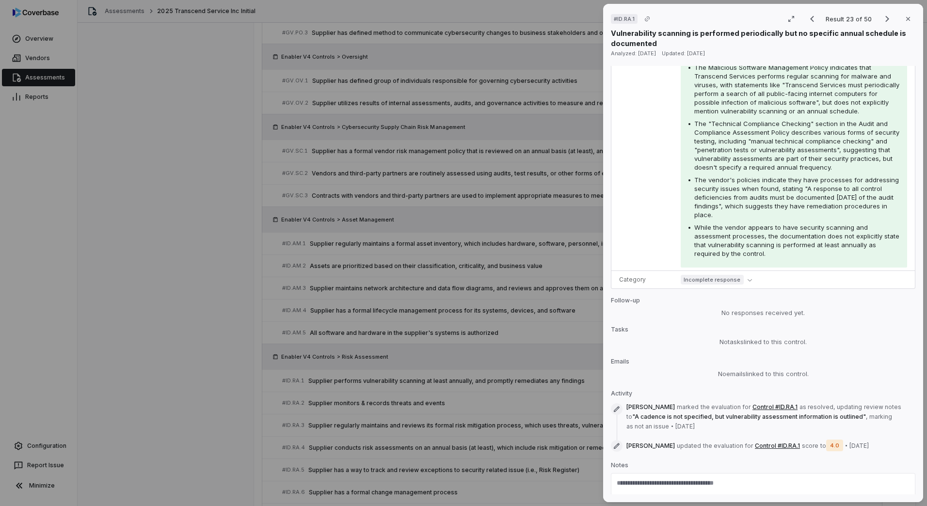
scroll to position [291, 0]
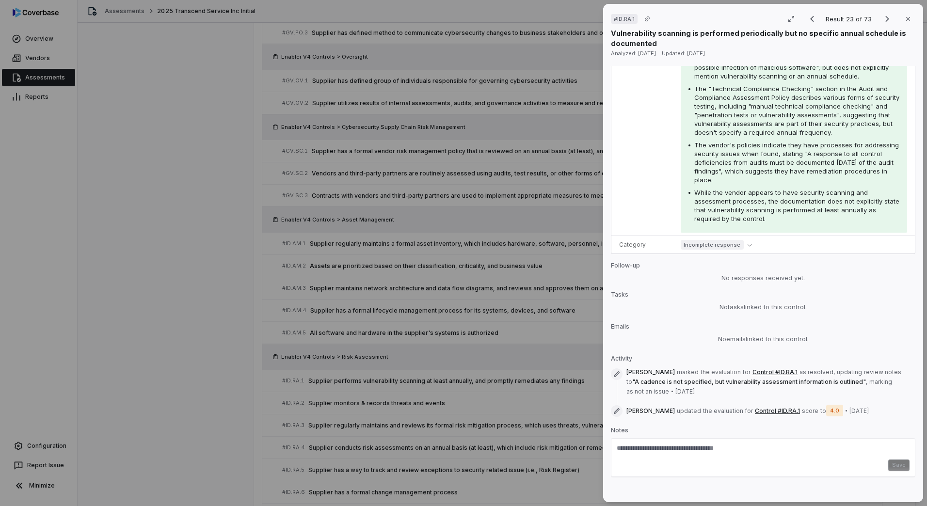
click at [230, 385] on div "# ID.RA.1 Result 23 of 73 Close Vulnerability scanning is performed periodicall…" at bounding box center [463, 253] width 927 height 506
